Goal: Task Accomplishment & Management: Manage account settings

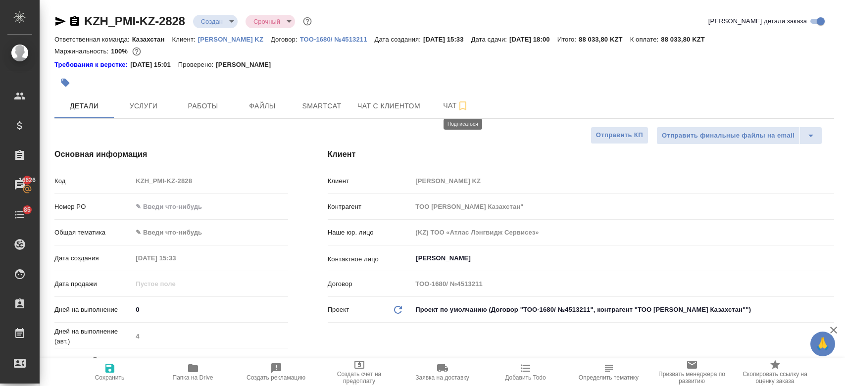
select select "RU"
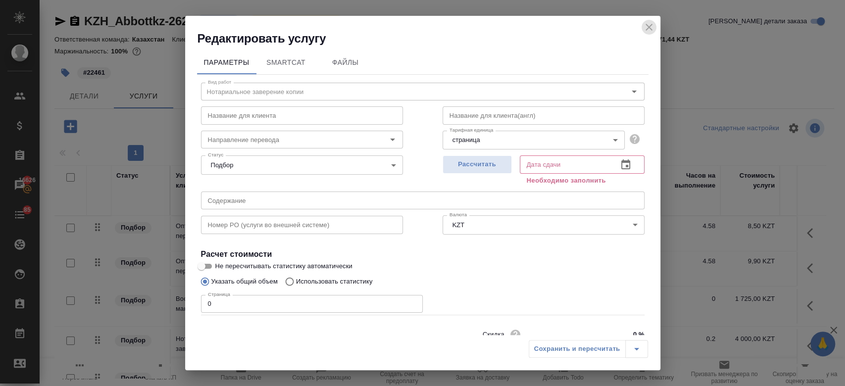
click at [651, 29] on icon "close" at bounding box center [649, 27] width 7 height 7
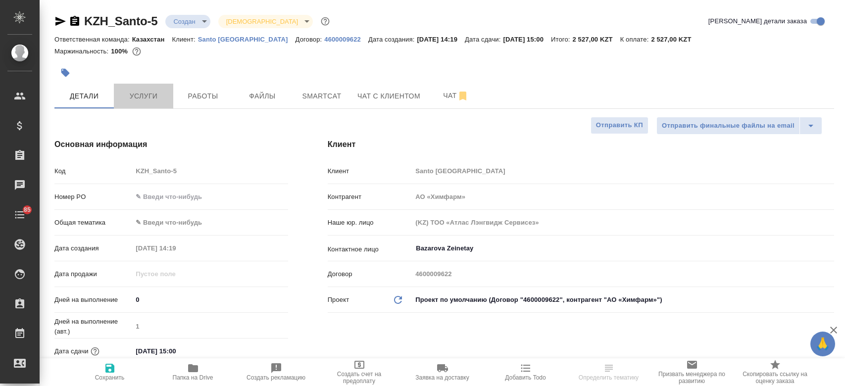
select select "RU"
click at [147, 89] on button "Услуги" at bounding box center [143, 96] width 59 height 25
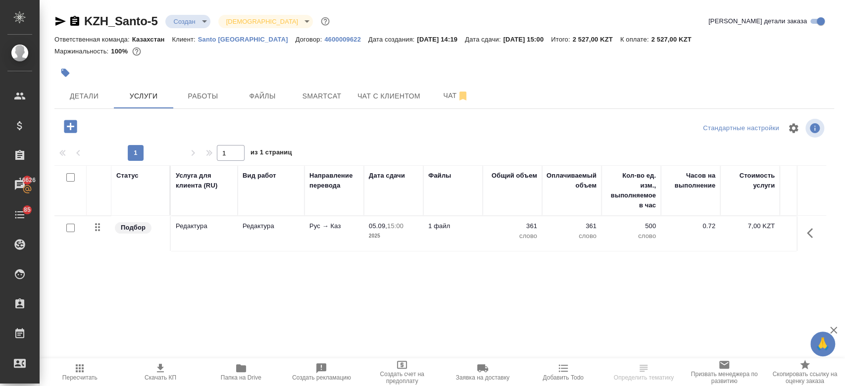
click at [200, 21] on body "🙏 .cls-1 fill:#fff; AWATERA Kosherbayeva Nazerke Клиенты Спецификации Заказы 16…" at bounding box center [422, 193] width 845 height 386
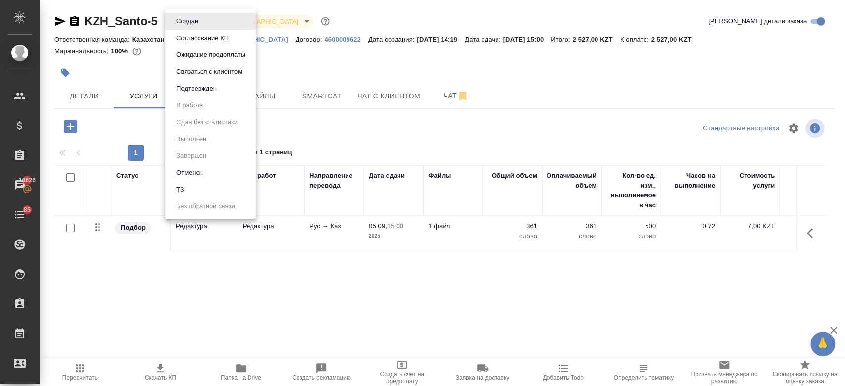
click at [72, 103] on div at bounding box center [422, 193] width 845 height 386
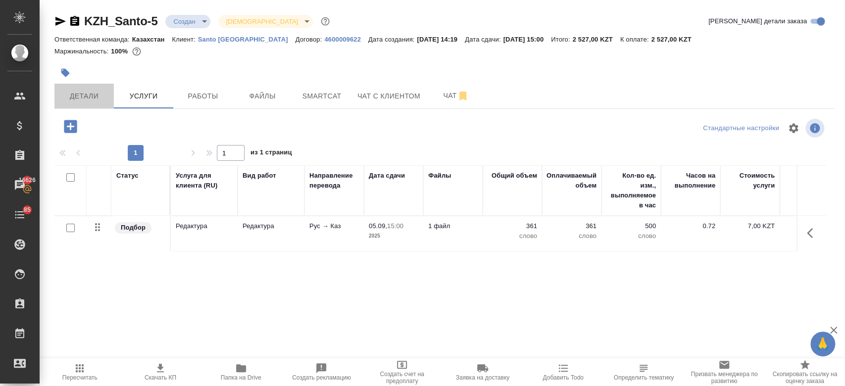
click at [72, 103] on button "Детали" at bounding box center [83, 96] width 59 height 25
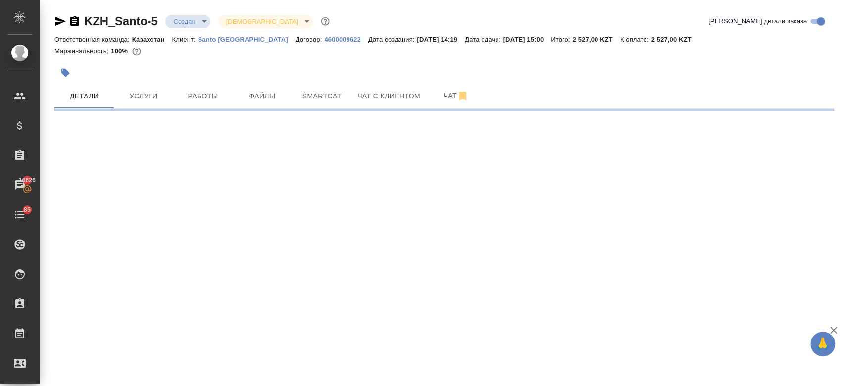
select select "RU"
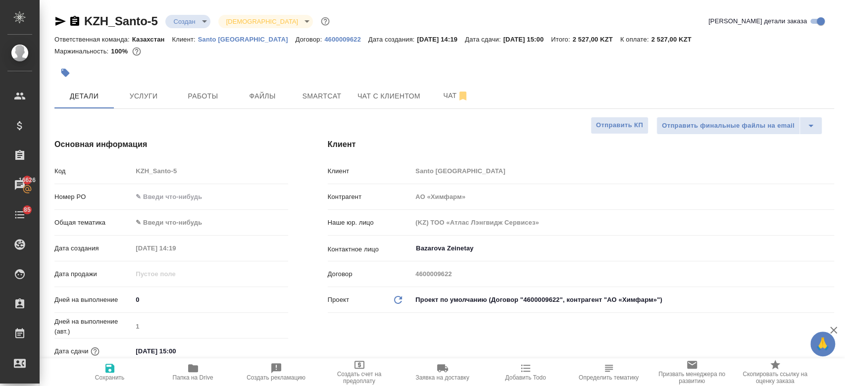
type textarea "x"
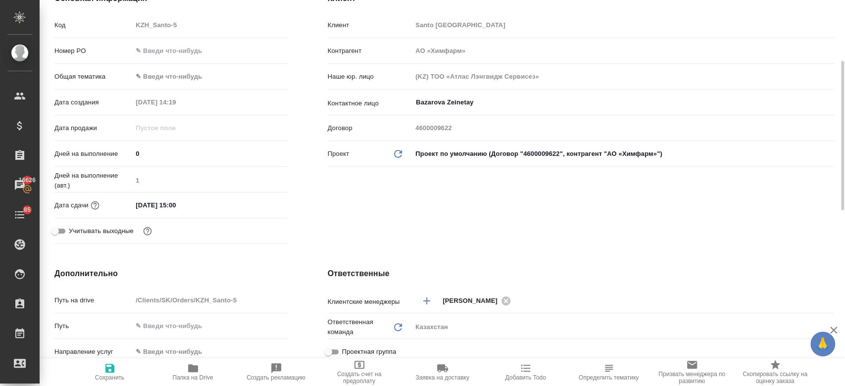
scroll to position [151, 0]
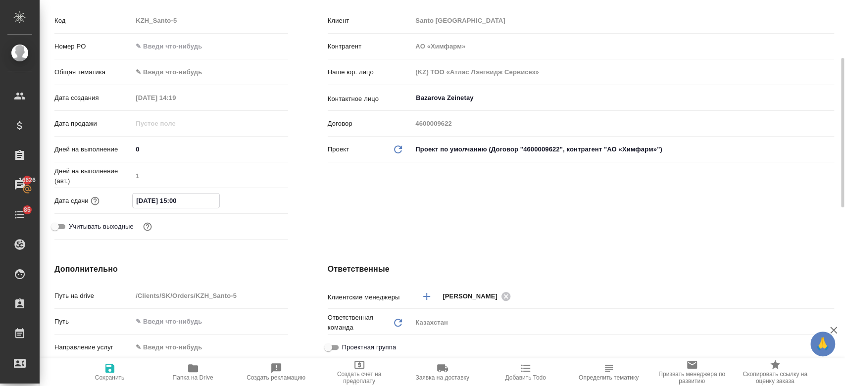
click at [170, 203] on input "05.09.2025 15:00" at bounding box center [176, 201] width 87 height 14
click at [260, 192] on div "Дата сдачи 05.09.2025 15:00" at bounding box center [171, 200] width 234 height 17
click at [260, 203] on icon "button" at bounding box center [260, 201] width 12 height 12
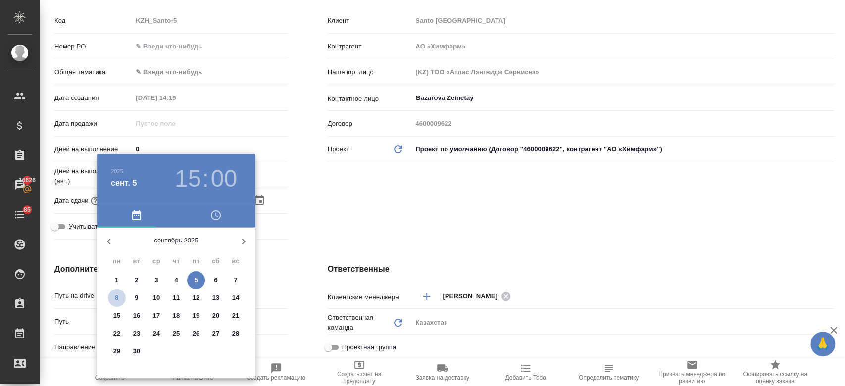
click at [115, 298] on p "8" at bounding box center [116, 298] width 3 height 10
type input "08.09.2025 15:00"
type textarea "x"
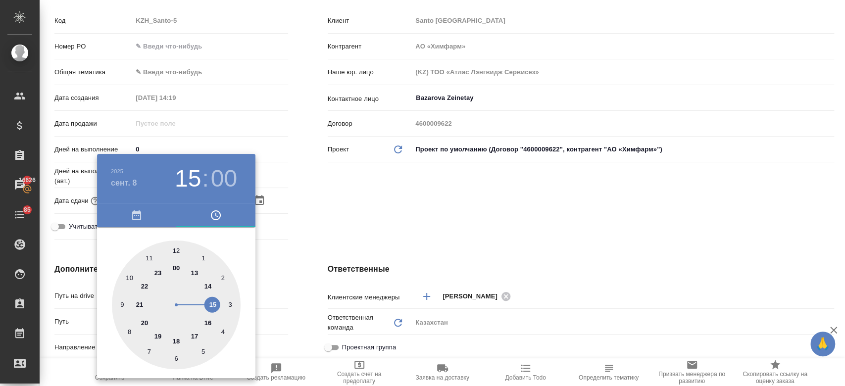
click at [209, 287] on div at bounding box center [176, 305] width 129 height 129
type input "08.09.2025 14:00"
type textarea "x"
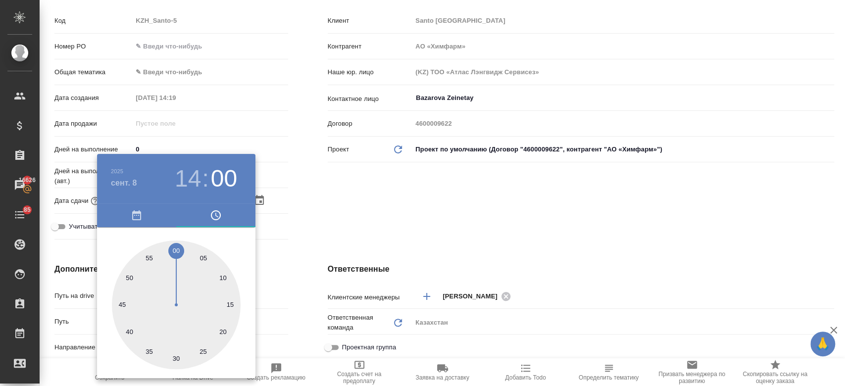
click at [329, 227] on div at bounding box center [422, 193] width 845 height 386
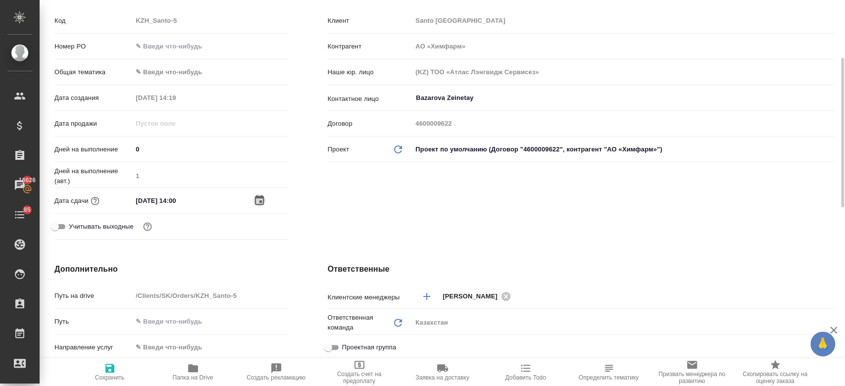
click at [258, 200] on icon "button" at bounding box center [260, 201] width 12 height 12
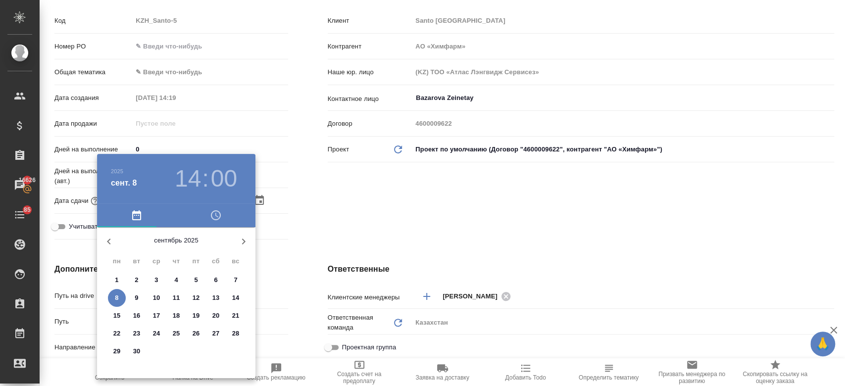
click at [199, 178] on h3 "14" at bounding box center [188, 179] width 26 height 28
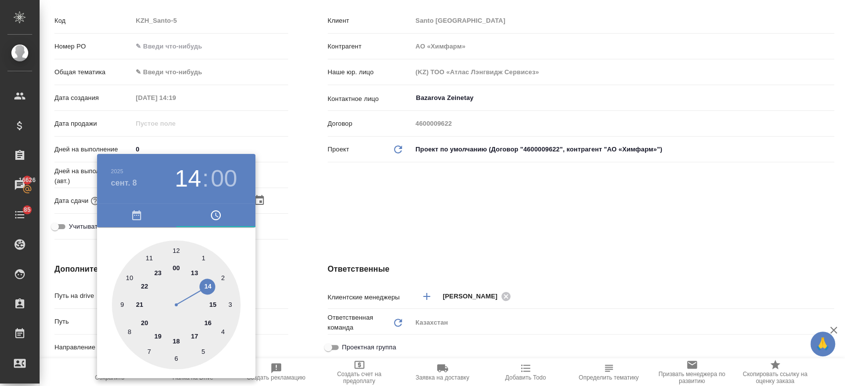
click at [175, 249] on div at bounding box center [176, 305] width 129 height 129
type input "08.09.2025 12:00"
type textarea "x"
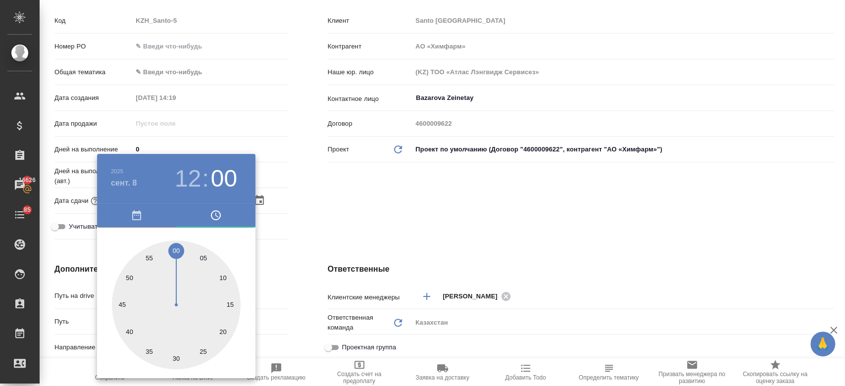
click at [320, 196] on div at bounding box center [422, 193] width 845 height 386
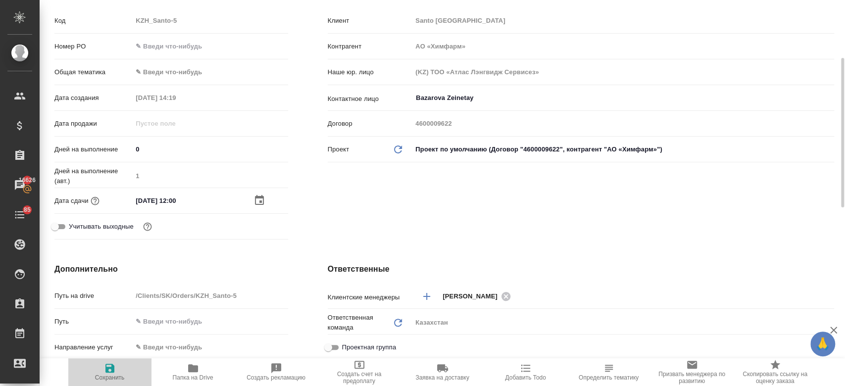
click at [109, 373] on icon "button" at bounding box center [109, 368] width 9 height 9
type textarea "x"
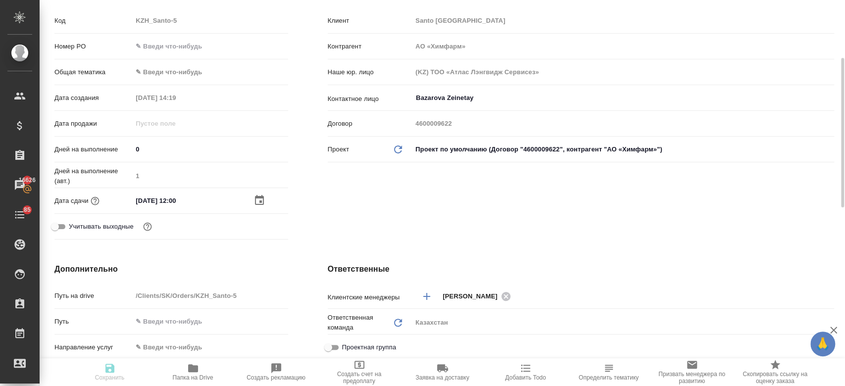
type textarea "x"
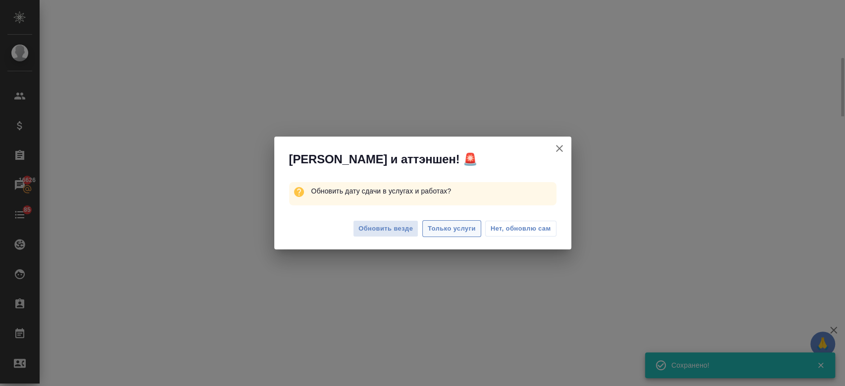
select select "RU"
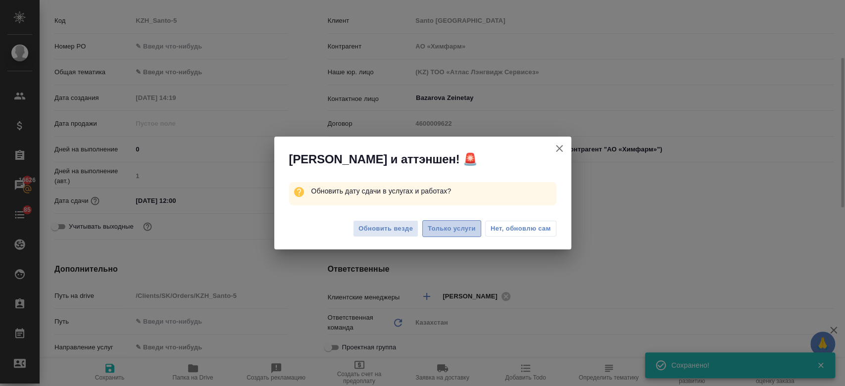
click at [455, 235] on button "Только услуги" at bounding box center [451, 228] width 59 height 17
type textarea "x"
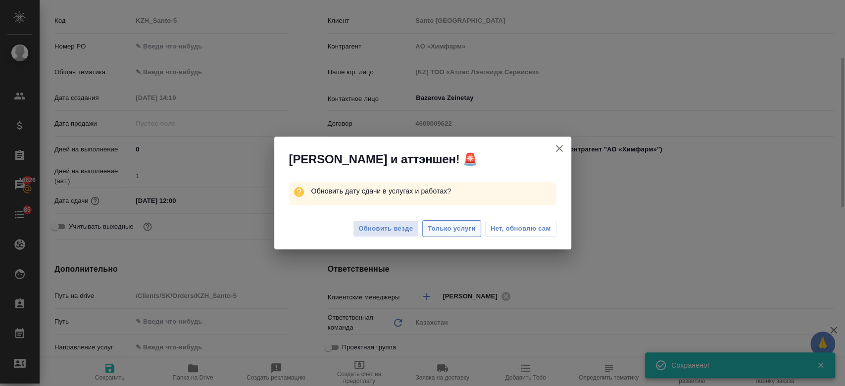
type textarea "x"
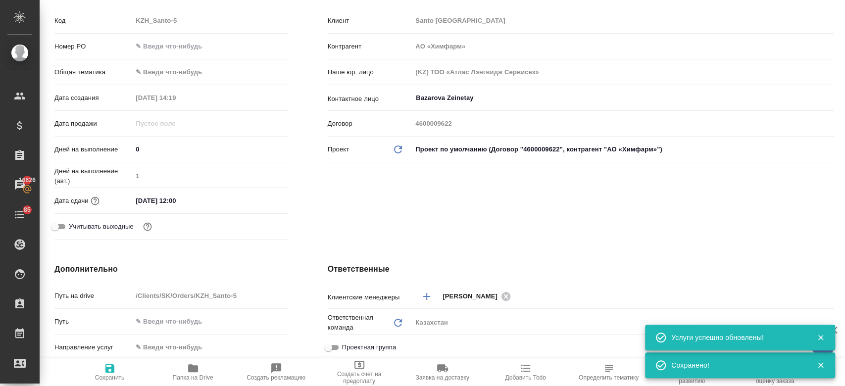
scroll to position [0, 0]
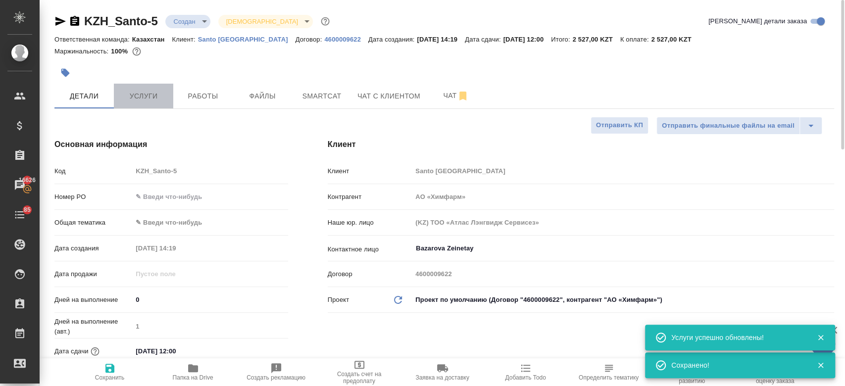
click at [154, 90] on span "Услуги" at bounding box center [144, 96] width 48 height 12
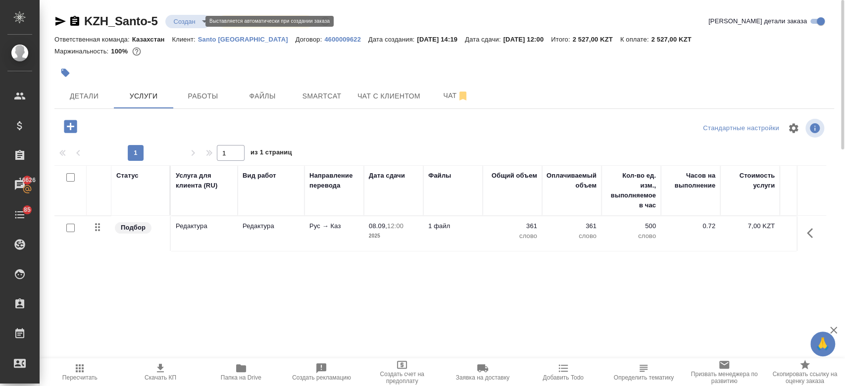
click at [188, 25] on body "🙏 .cls-1 fill:#fff; AWATERA Kosherbayeva Nazerke Клиенты Спецификации Заказы 16…" at bounding box center [422, 193] width 845 height 386
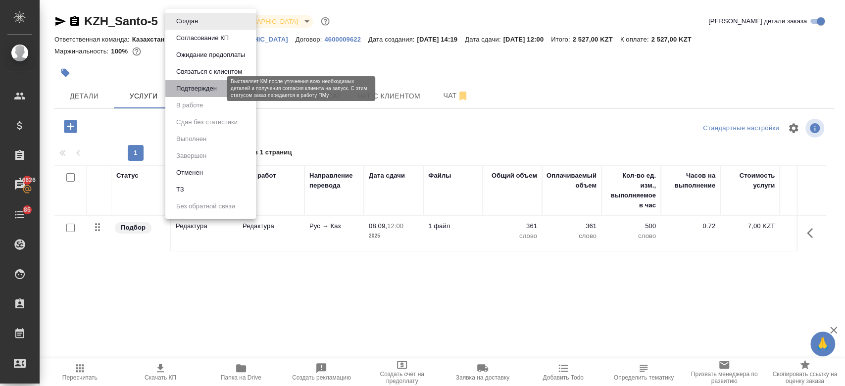
click at [204, 89] on button "Подтвержден" at bounding box center [196, 88] width 47 height 11
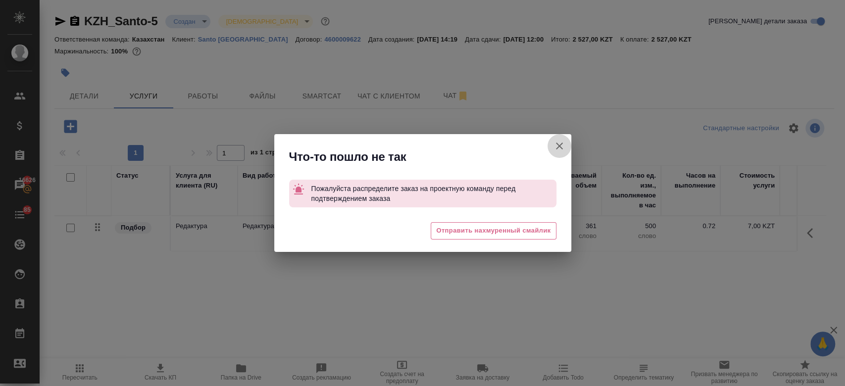
click at [560, 149] on icon "button" at bounding box center [560, 146] width 12 height 12
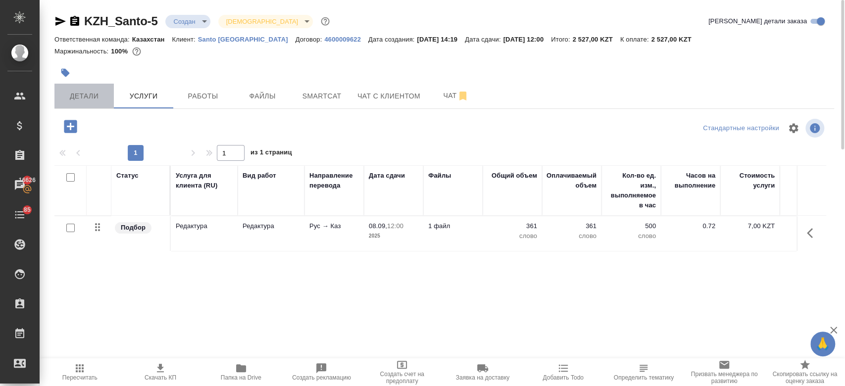
click at [79, 90] on span "Детали" at bounding box center [84, 96] width 48 height 12
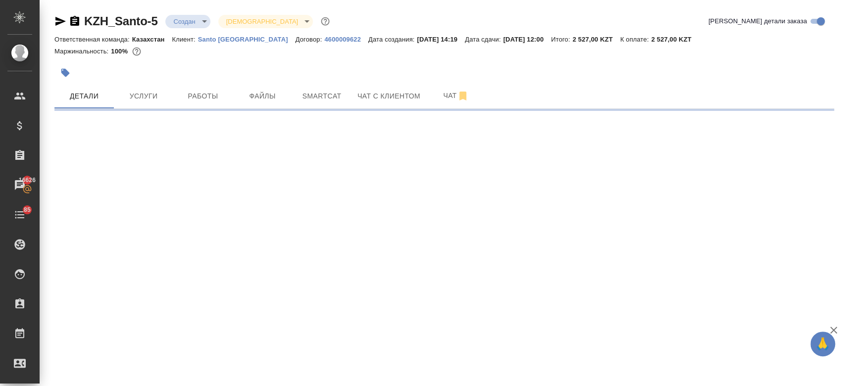
select select "RU"
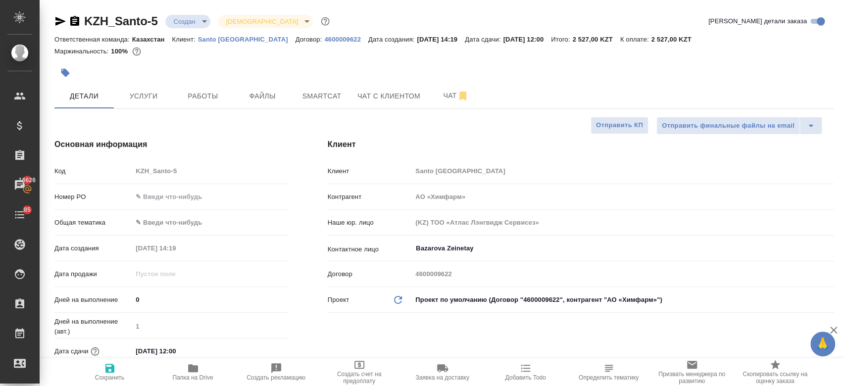
type textarea "x"
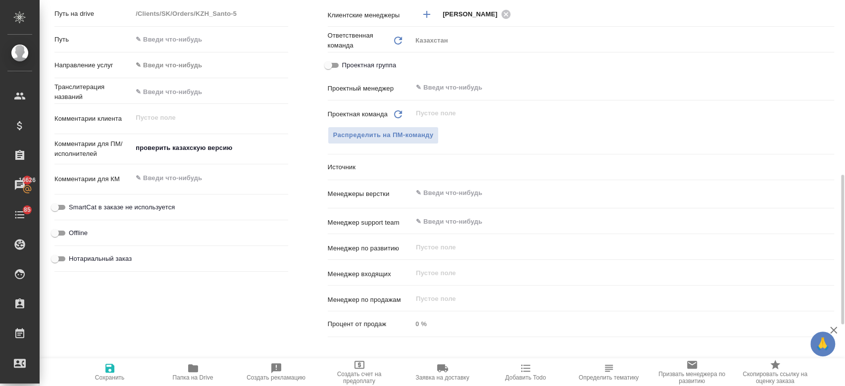
scroll to position [440, 0]
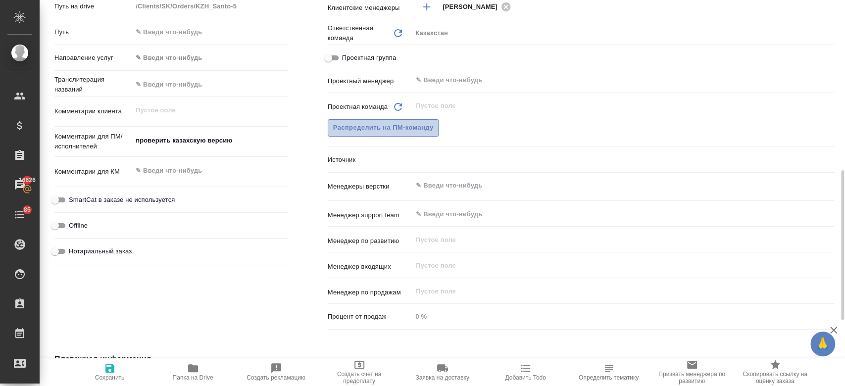
click at [380, 131] on span "Распределить на ПМ-команду" at bounding box center [383, 127] width 101 height 11
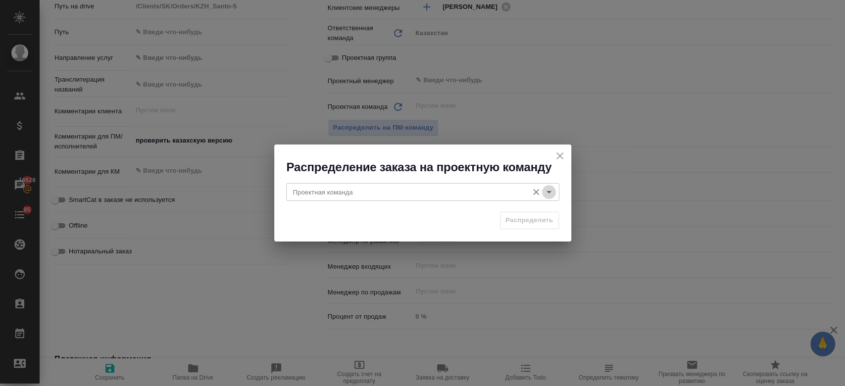
click at [550, 192] on icon "Open" at bounding box center [549, 192] width 5 height 2
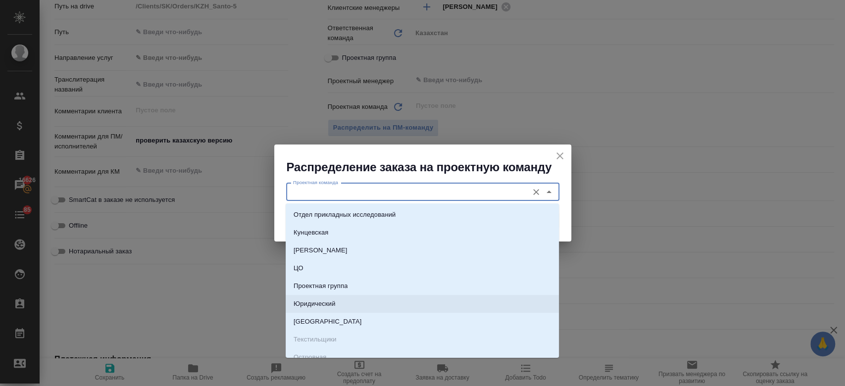
click at [387, 305] on li "Юридический" at bounding box center [422, 304] width 273 height 18
type input "Юридический"
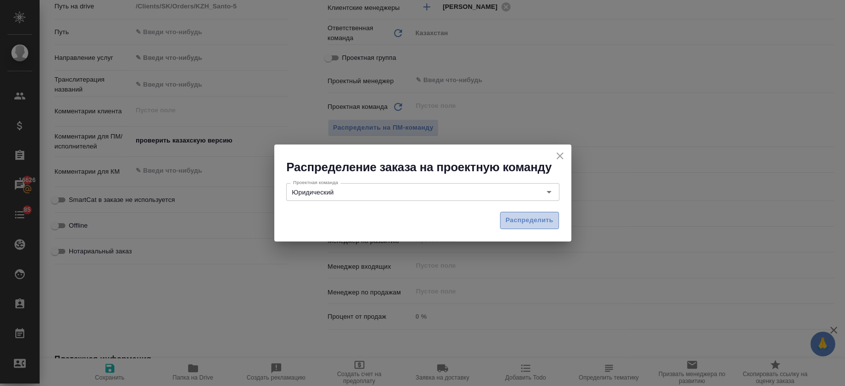
click at [530, 217] on span "Распределить" at bounding box center [530, 220] width 48 height 11
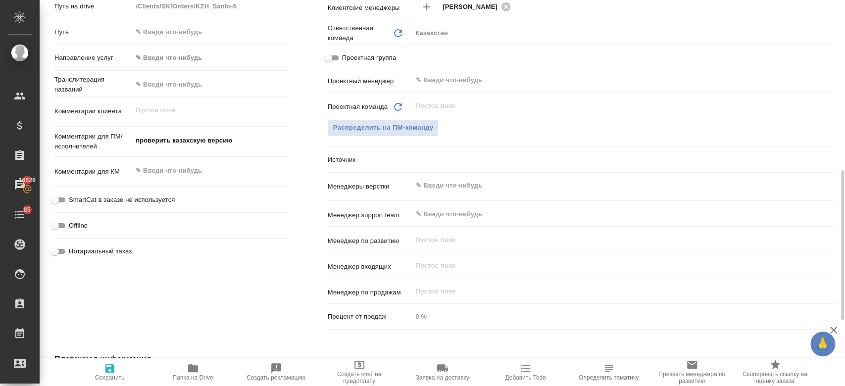
type textarea "x"
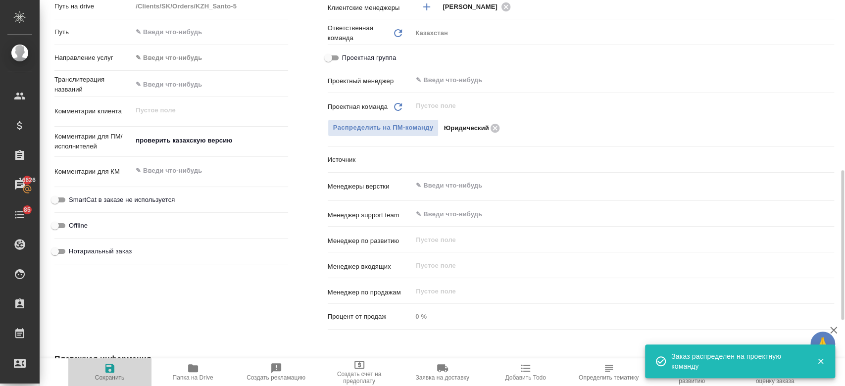
click at [109, 384] on button "Сохранить" at bounding box center [109, 373] width 83 height 28
type textarea "x"
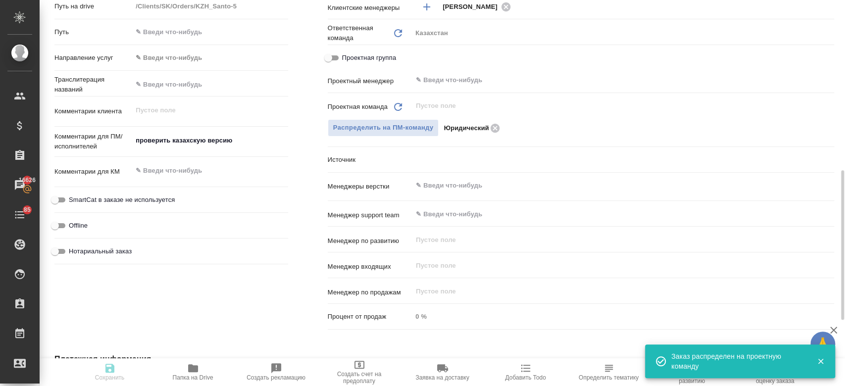
type textarea "x"
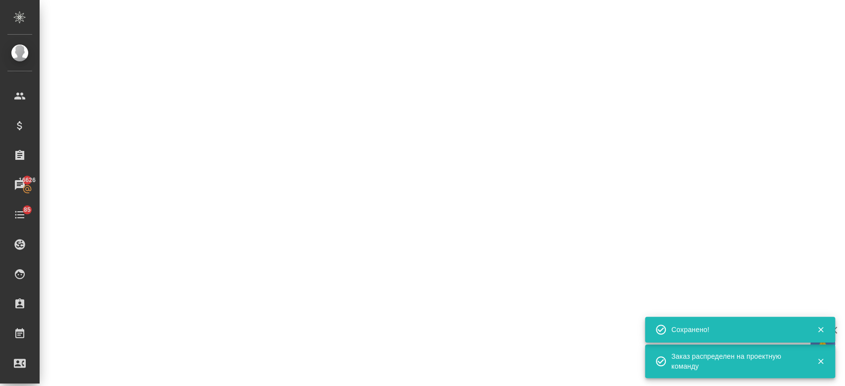
select select "RU"
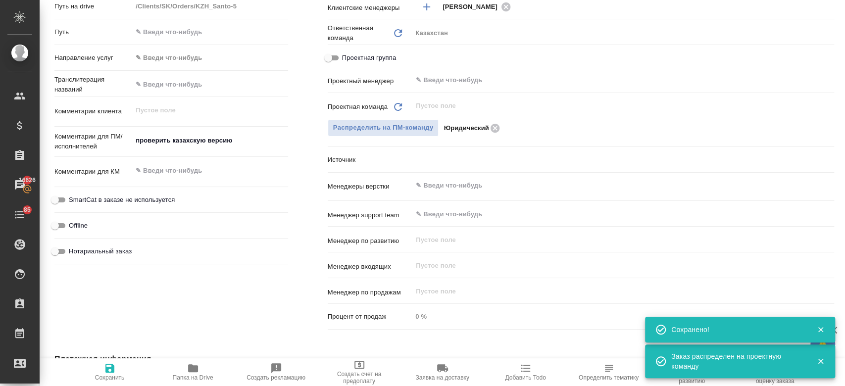
type textarea "x"
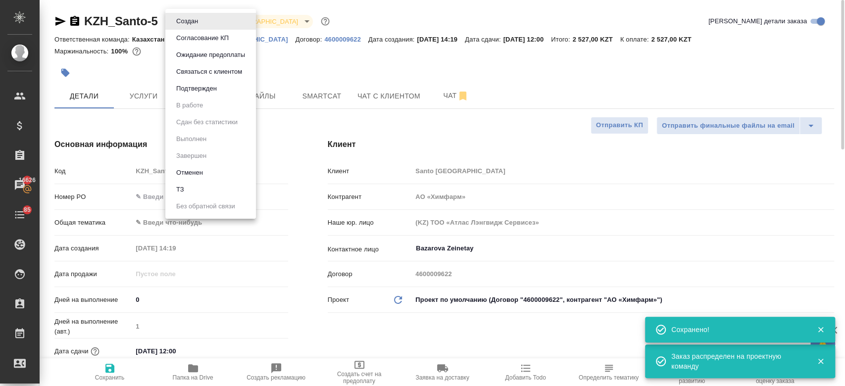
click at [197, 18] on body "🙏 .cls-1 fill:#fff; AWATERA Kosherbayeva Nazerke Клиенты Спецификации Заказы 16…" at bounding box center [422, 193] width 845 height 386
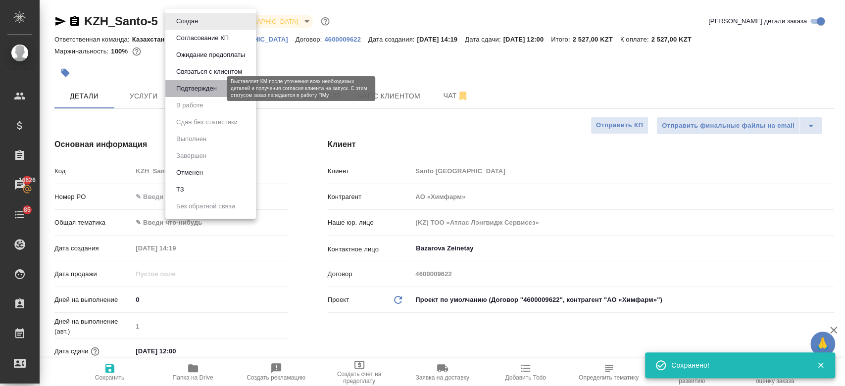
click at [206, 93] on button "Подтвержден" at bounding box center [196, 88] width 47 height 11
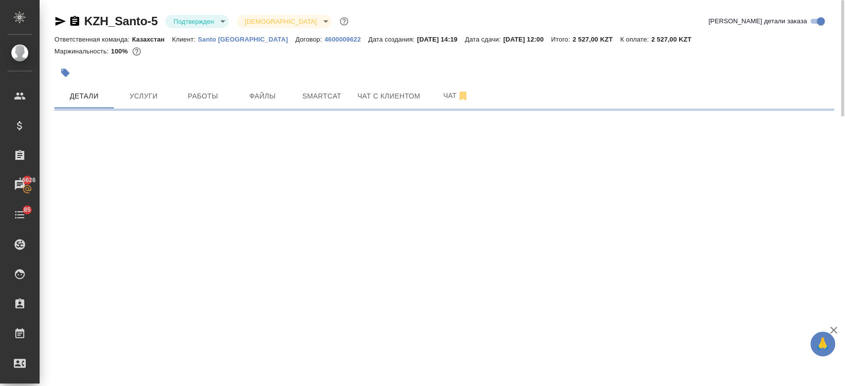
click at [58, 22] on icon "button" at bounding box center [60, 21] width 10 height 9
select select "RU"
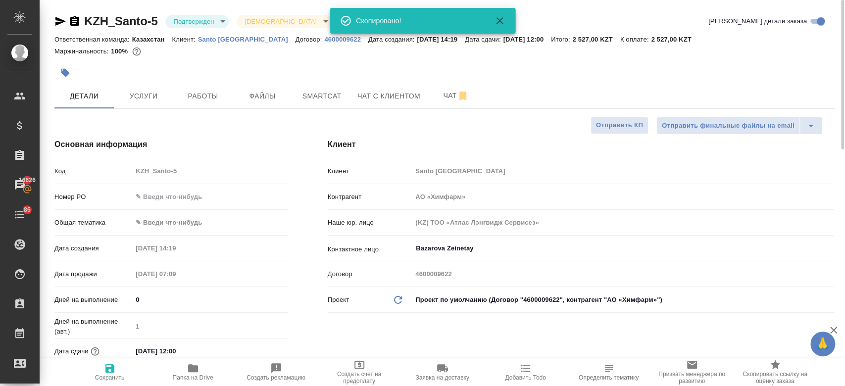
type textarea "x"
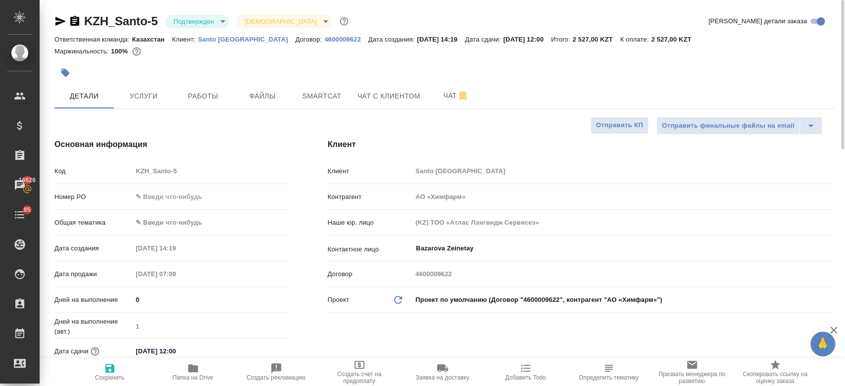
type textarea "x"
